Goal: Task Accomplishment & Management: Manage account settings

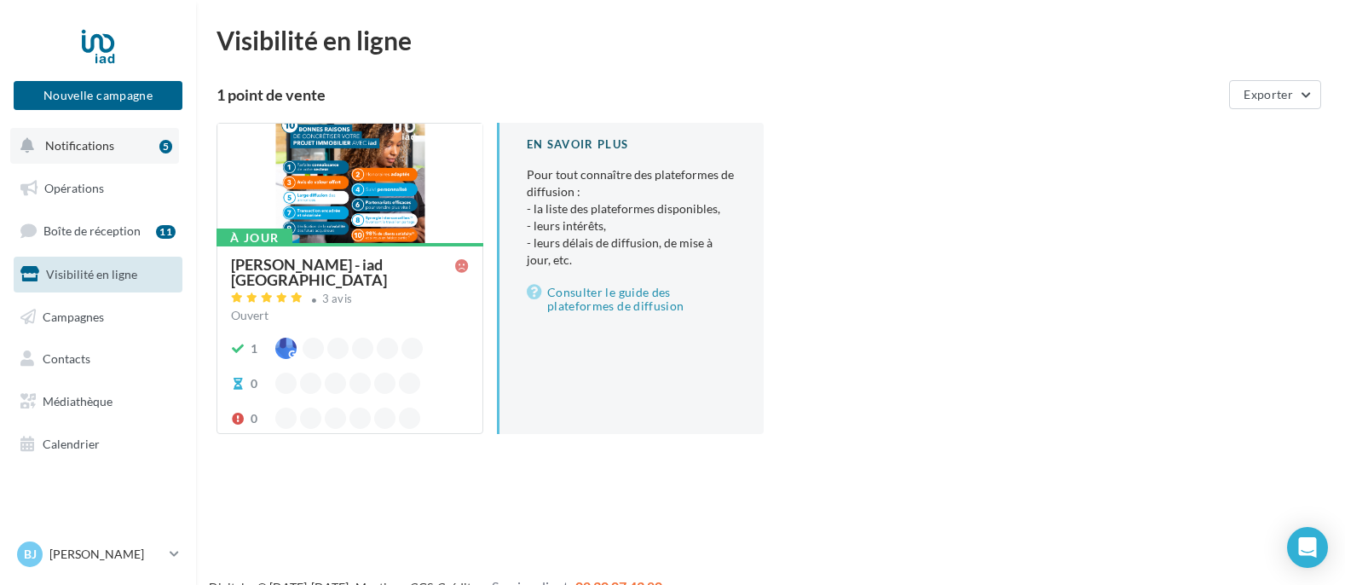
click at [119, 150] on button "Notifications 5" at bounding box center [94, 146] width 169 height 36
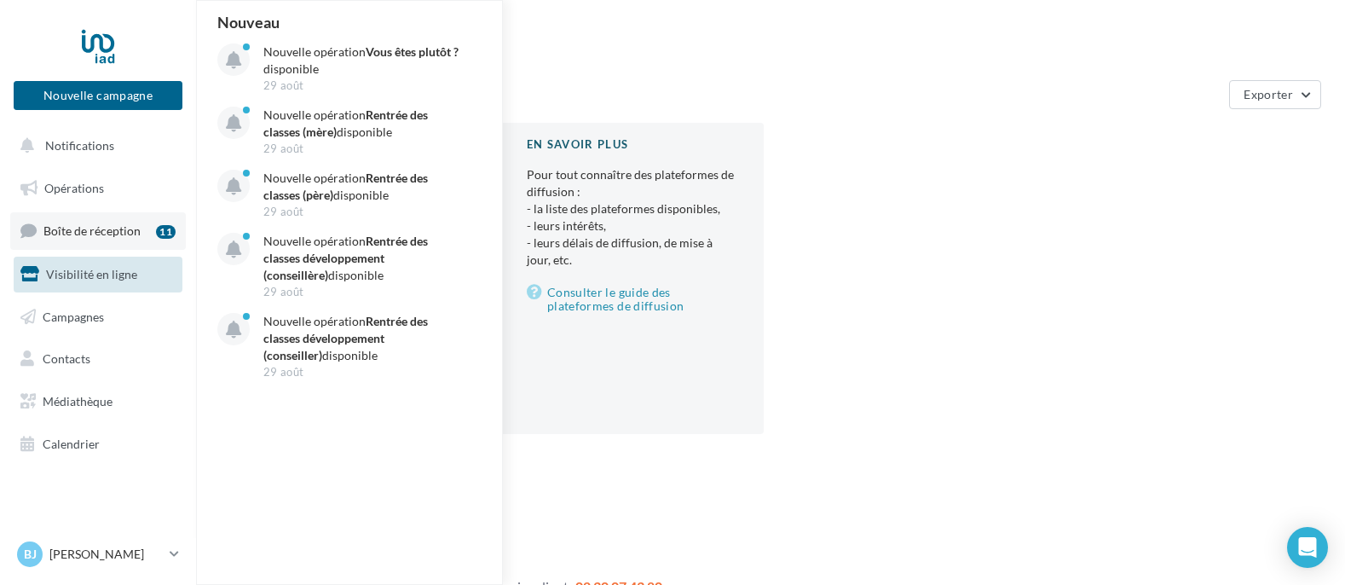
click at [113, 225] on span "Boîte de réception" at bounding box center [91, 230] width 97 height 14
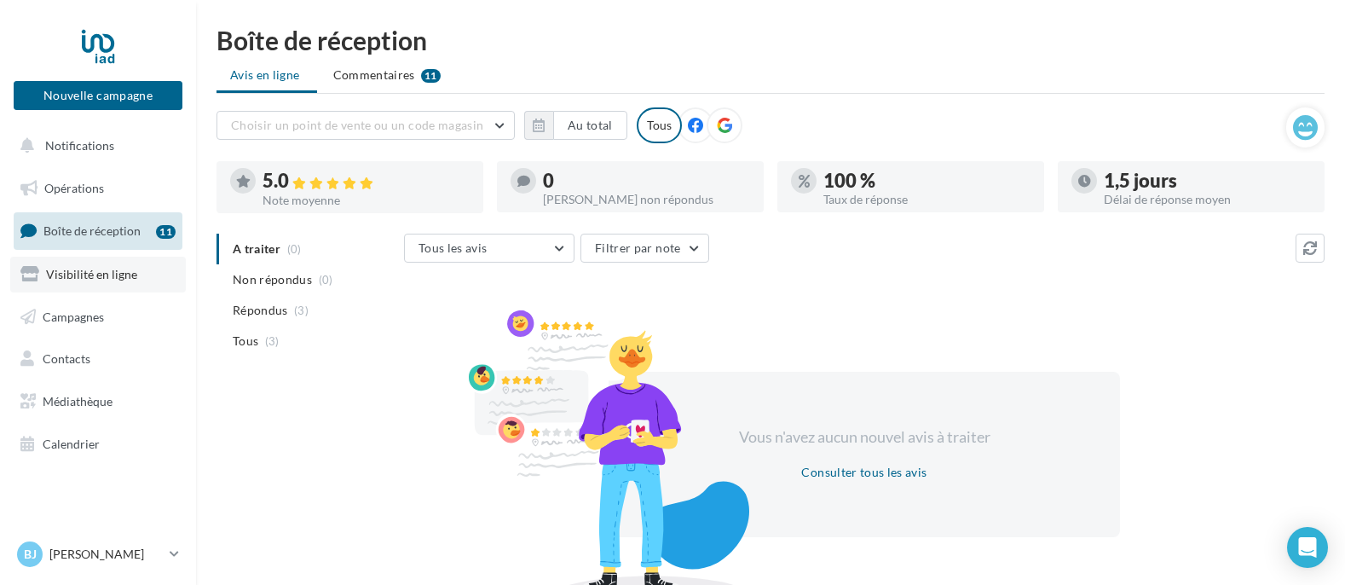
click at [98, 283] on link "Visibilité en ligne" at bounding box center [98, 275] width 176 height 36
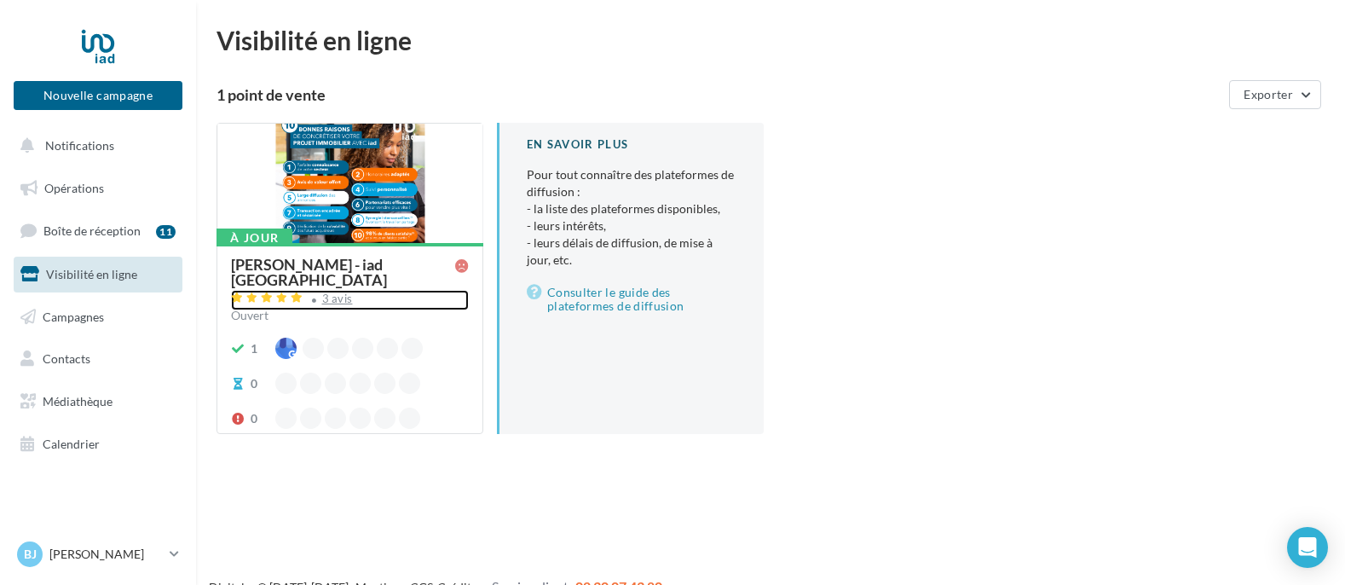
click at [335, 293] on div "3 avis" at bounding box center [337, 298] width 31 height 11
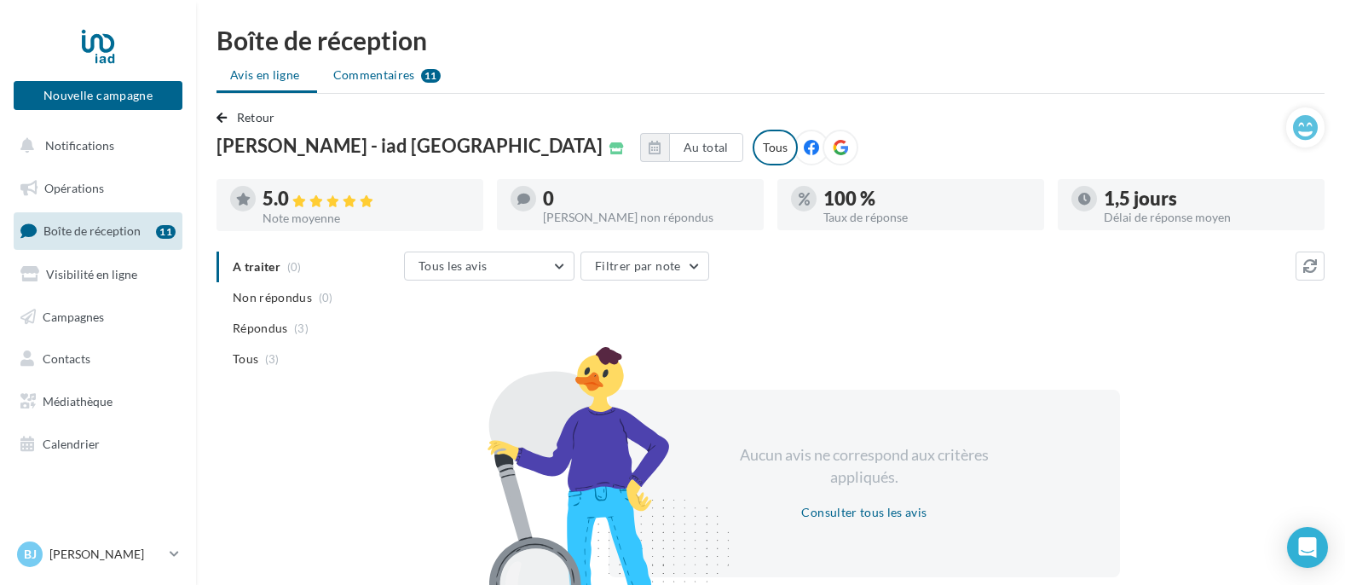
click at [367, 78] on span "Commentaires" at bounding box center [374, 74] width 82 height 17
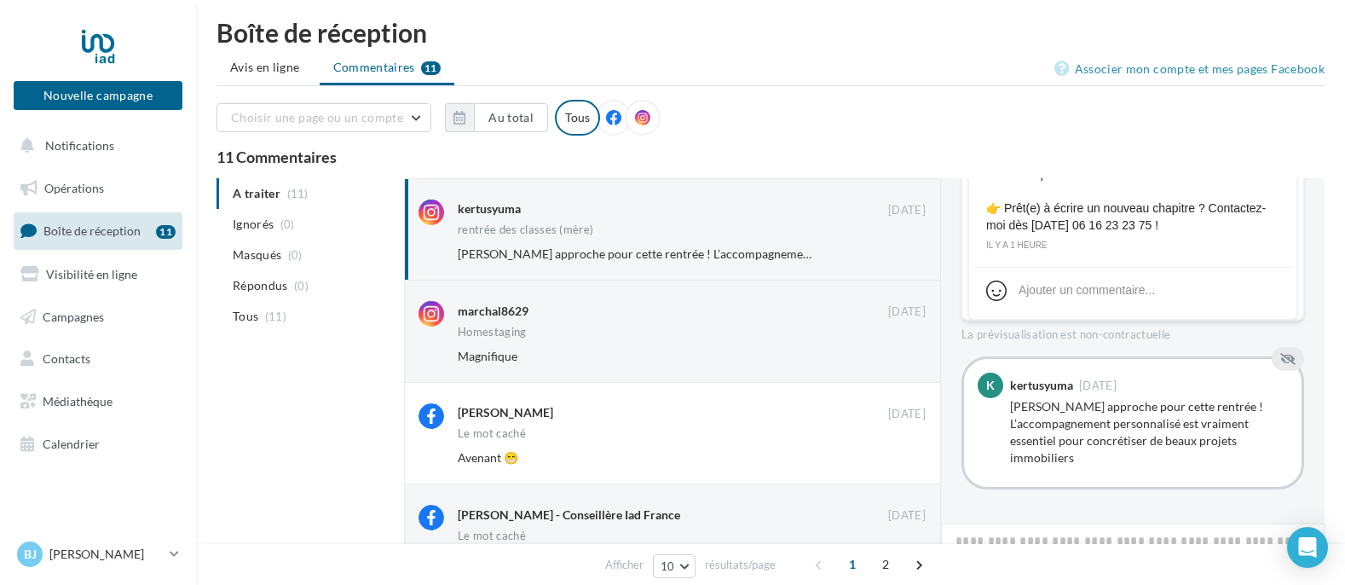
click at [272, 77] on li "Avis en ligne" at bounding box center [267, 69] width 101 height 31
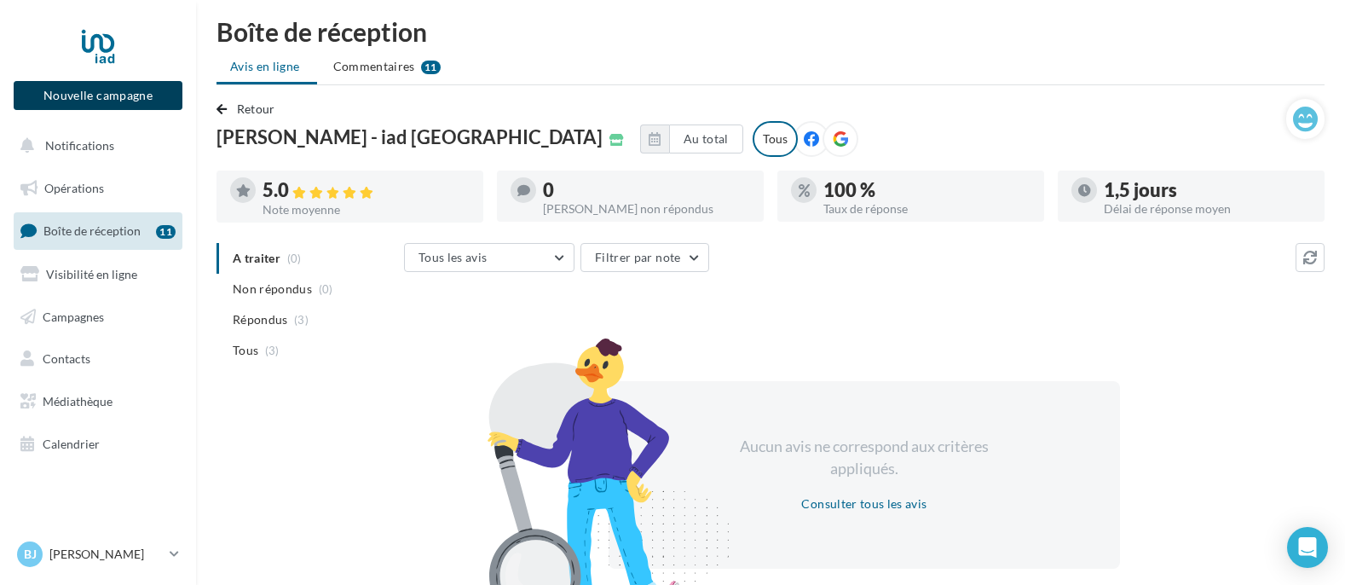
scroll to position [13, 0]
